Goal: Check status: Check status

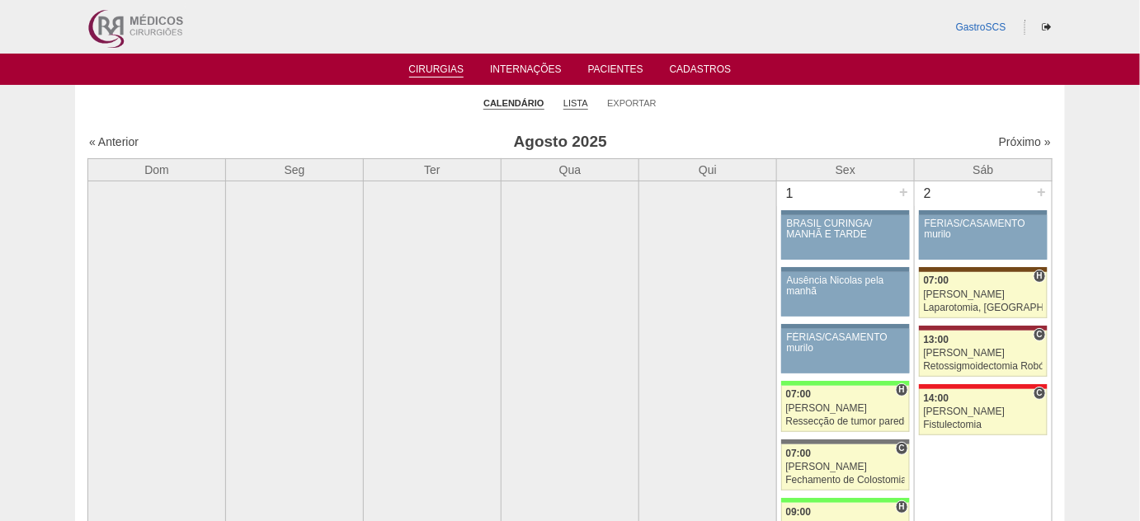
click at [581, 103] on link "Lista" at bounding box center [576, 103] width 25 height 12
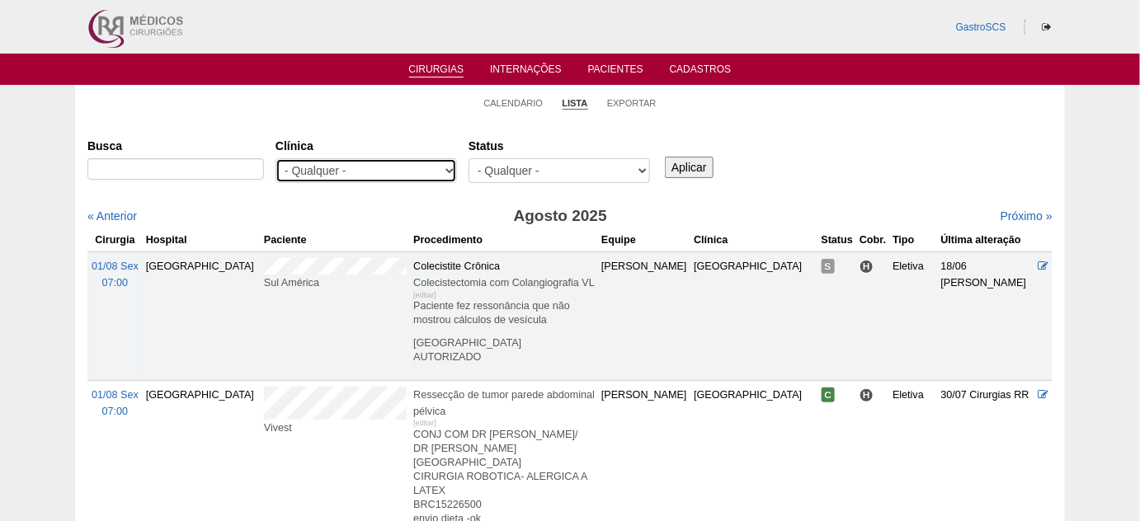
click at [343, 164] on select "- Qualquer - 6R Alphaville Assunção Bartira Brasil Christovão da Gama Cruz Azul…" at bounding box center [367, 170] width 182 height 25
select select "22"
click at [276, 158] on select "- Qualquer - 6R Alphaville Assunção Bartira Brasil Christovão da Gama Cruz Azul…" at bounding box center [367, 170] width 182 height 25
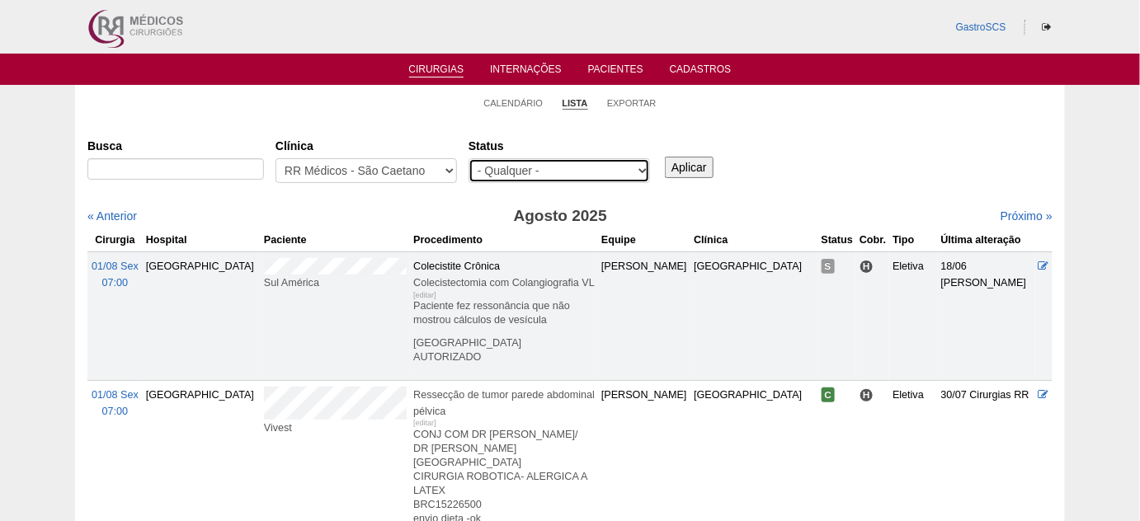
click at [577, 173] on select "- Qualquer - Reservada Confirmada Suspensa Cancelada" at bounding box center [560, 170] width 182 height 25
select select "conf"
click at [469, 158] on select "- Qualquer - Reservada Confirmada Suspensa Cancelada" at bounding box center [560, 170] width 182 height 25
click at [691, 161] on input "Aplicar" at bounding box center [689, 167] width 49 height 21
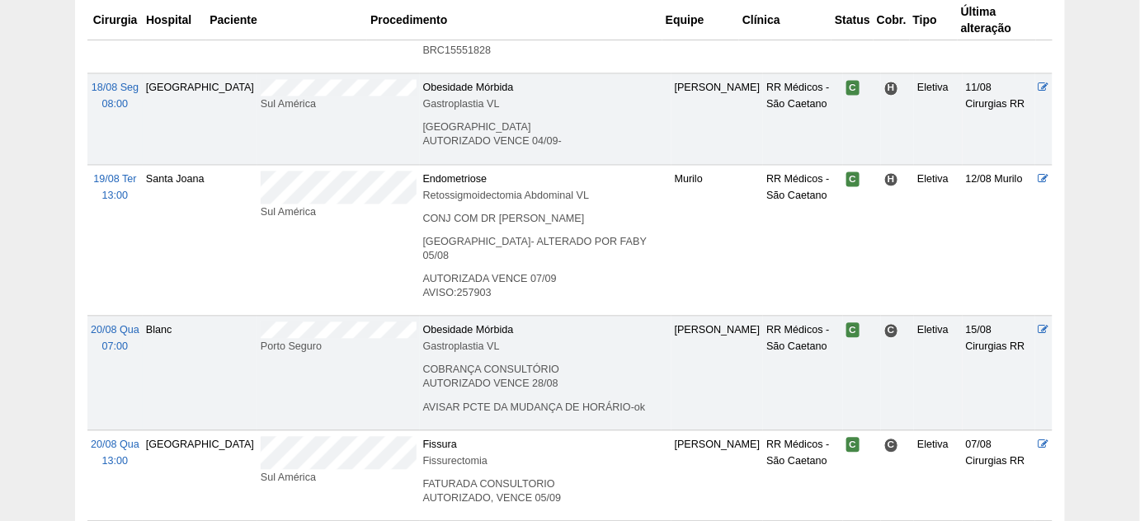
scroll to position [1049, 0]
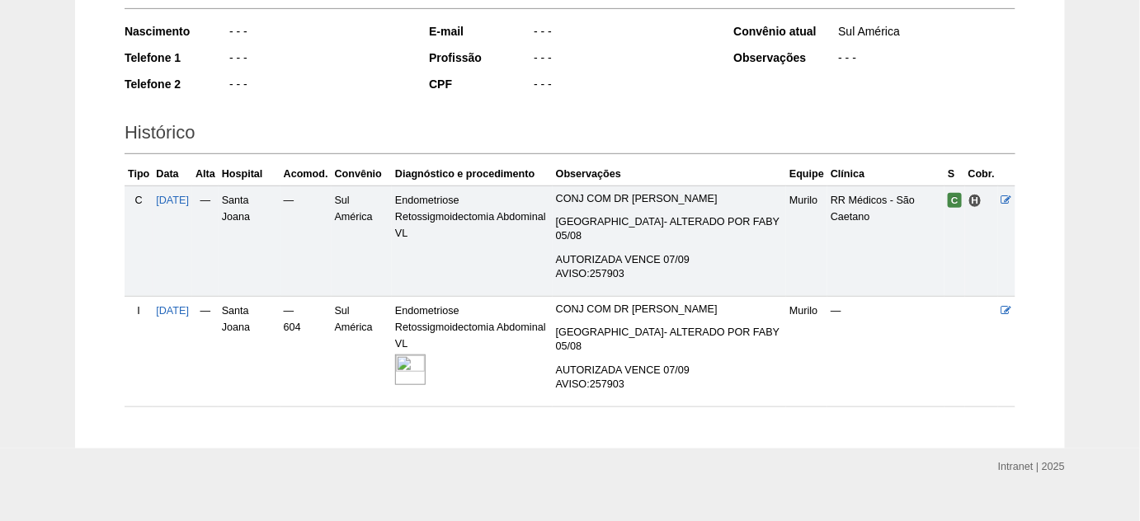
scroll to position [299, 0]
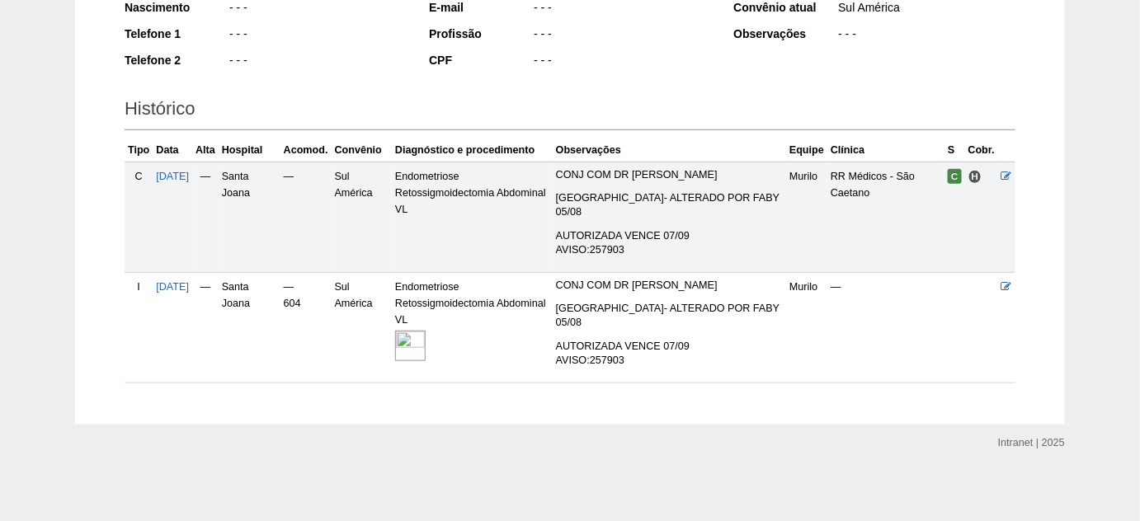
click at [426, 331] on img at bounding box center [410, 346] width 31 height 31
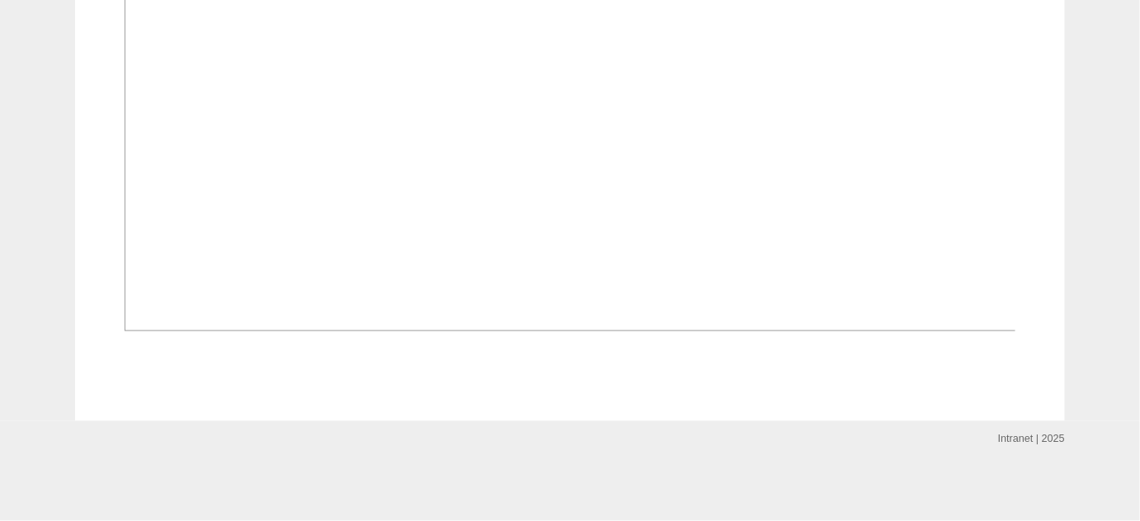
scroll to position [1200, 0]
drag, startPoint x: 564, startPoint y: 229, endPoint x: 507, endPoint y: 222, distance: 56.5
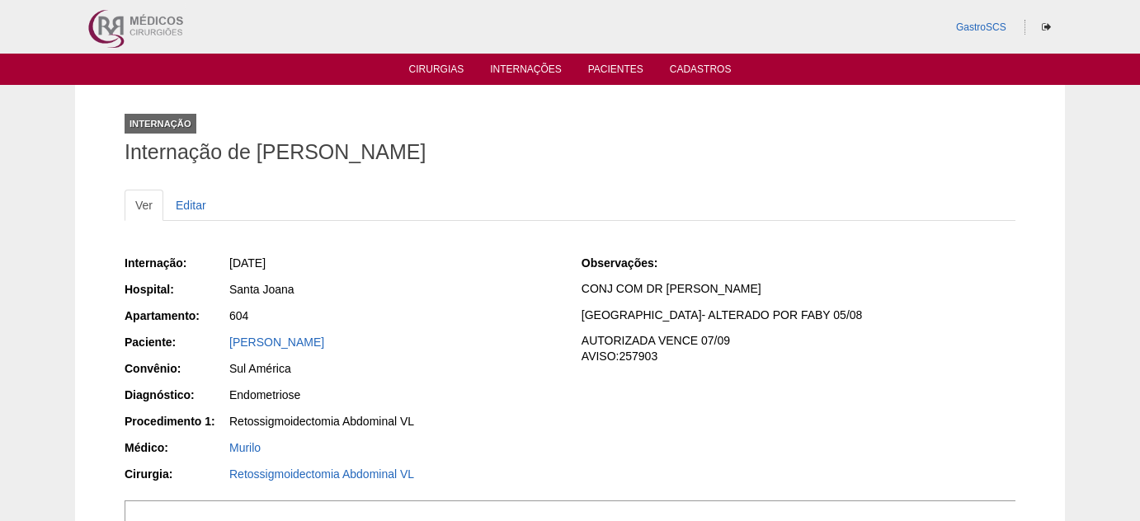
scroll to position [1200, 0]
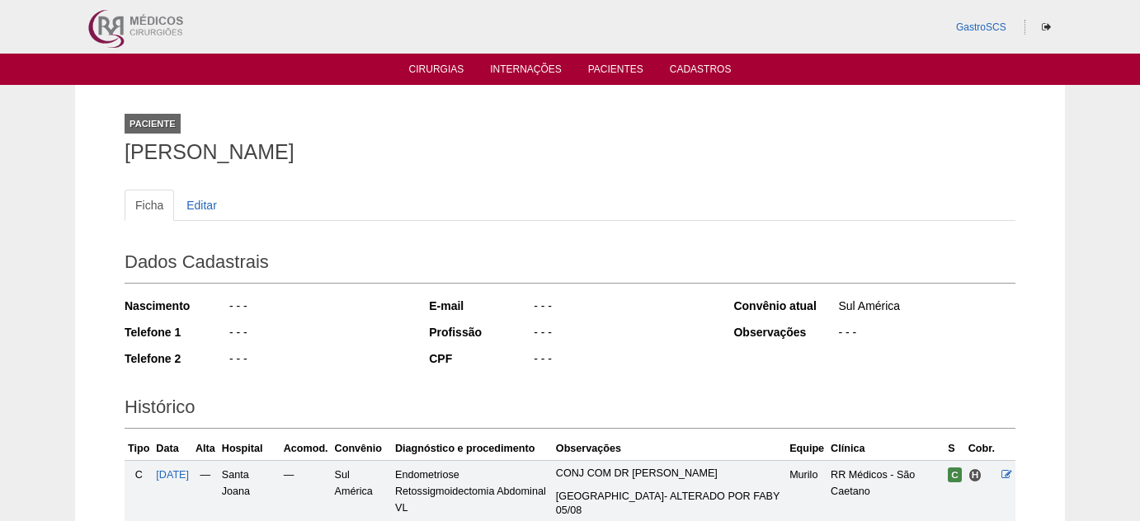
scroll to position [297, 0]
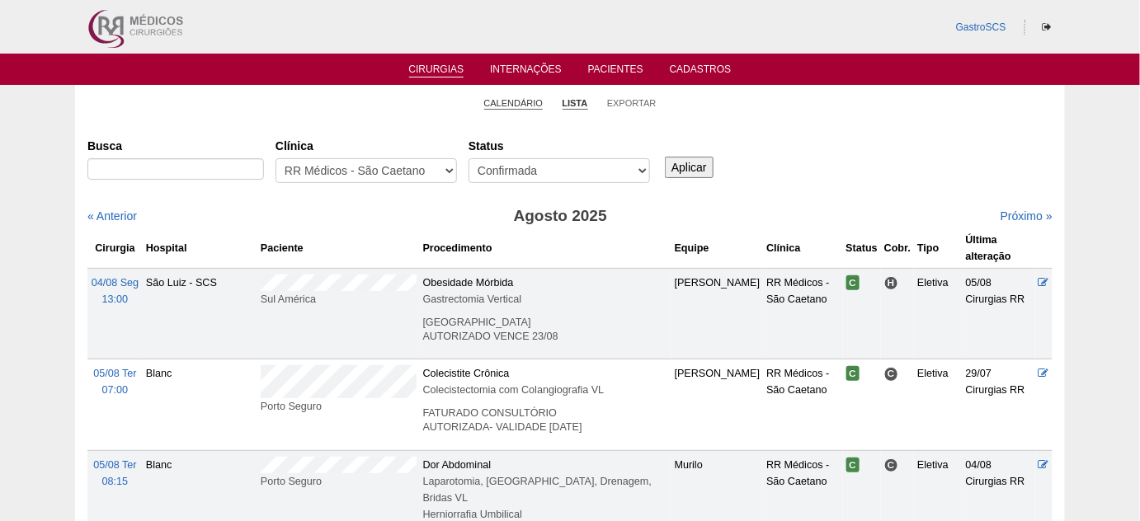
click at [498, 102] on link "Calendário" at bounding box center [513, 103] width 59 height 12
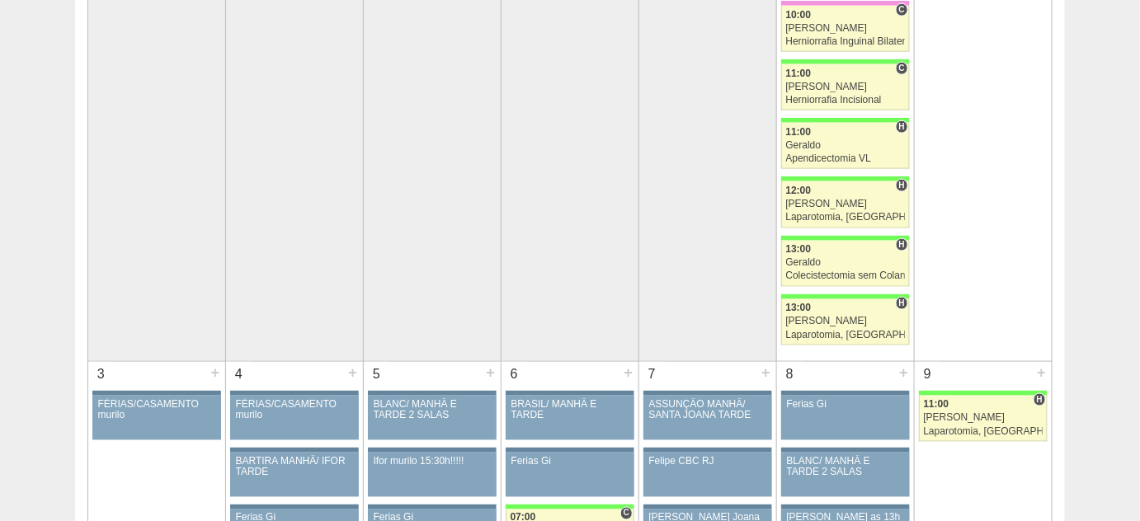
scroll to position [525, 0]
